Goal: Find specific page/section: Find specific page/section

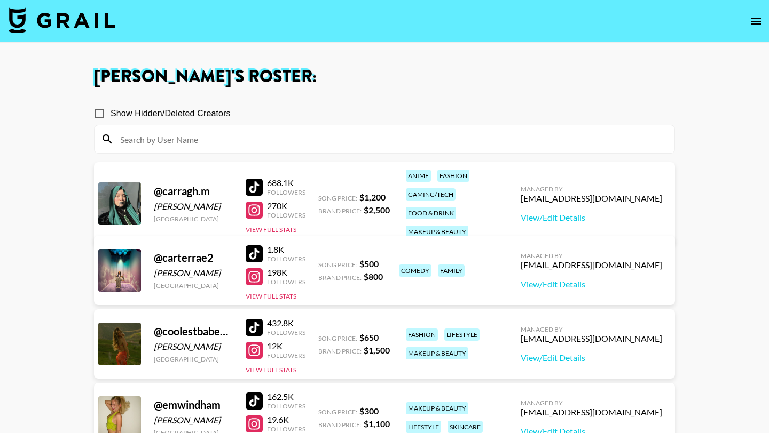
scroll to position [1173, 0]
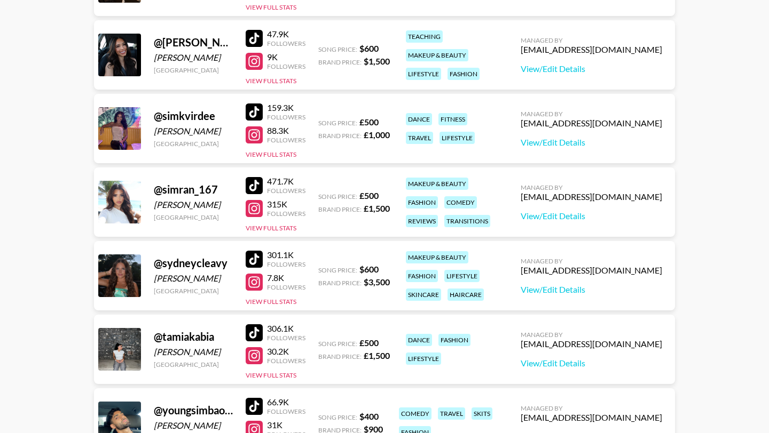
click at [250, 251] on div at bounding box center [254, 259] width 17 height 17
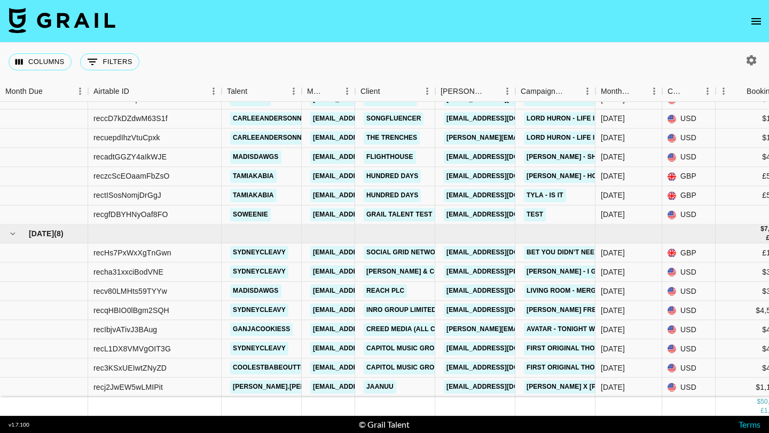
scroll to position [1003, 0]
click at [547, 250] on link "Bet You Didn’t Need - Daniel Allan" at bounding box center [593, 253] width 139 height 13
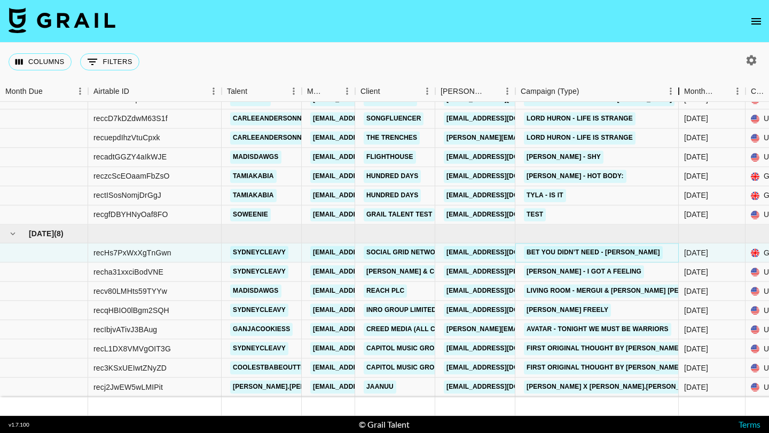
drag, startPoint x: 595, startPoint y: 90, endPoint x: 677, endPoint y: 91, distance: 82.7
click at [677, 91] on div "Campaign (Type)" at bounding box center [678, 91] width 13 height 21
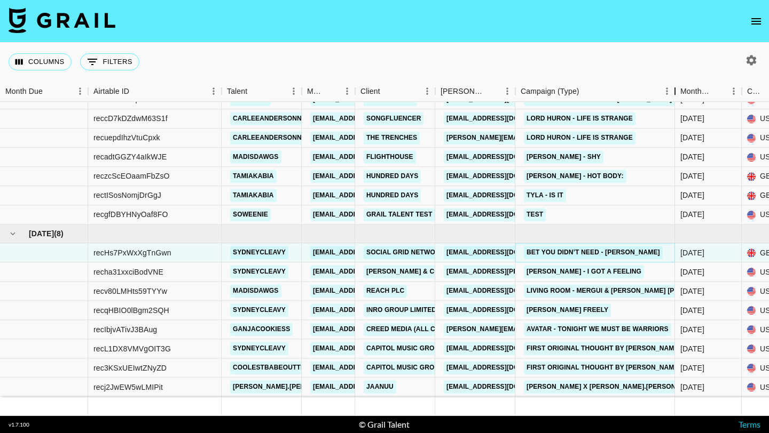
drag, startPoint x: 595, startPoint y: 91, endPoint x: 674, endPoint y: 89, distance: 79.6
click at [674, 89] on div "Campaign (Type)" at bounding box center [674, 91] width 13 height 21
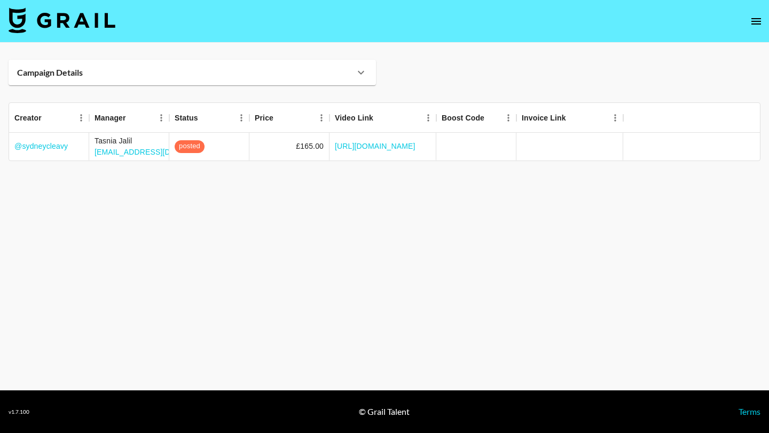
click at [355, 73] on icon at bounding box center [360, 72] width 13 height 13
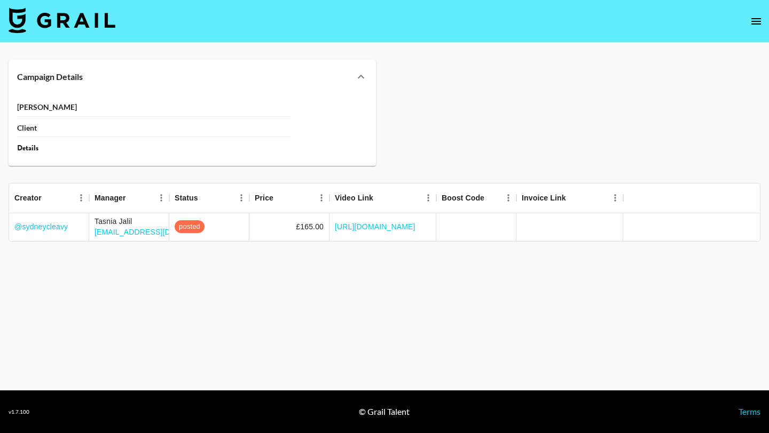
click at [362, 71] on icon at bounding box center [360, 76] width 13 height 13
click at [362, 80] on div "Campaign Details" at bounding box center [192, 77] width 367 height 34
